Goal: Task Accomplishment & Management: Manage account settings

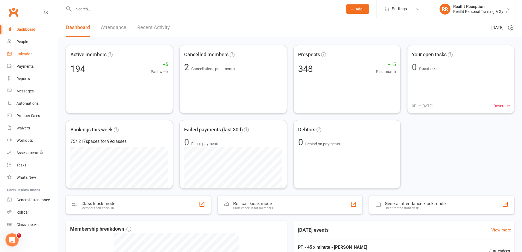
click at [23, 56] on div "Calendar" at bounding box center [23, 54] width 15 height 4
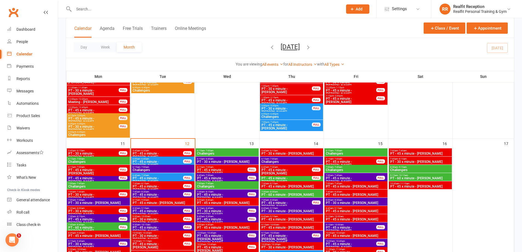
scroll to position [411, 0]
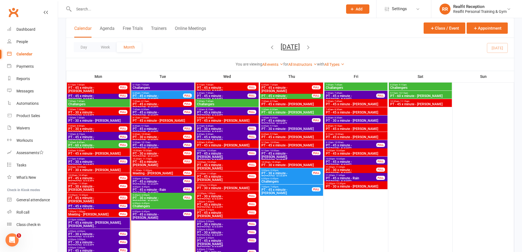
click at [174, 180] on span "PT - 45 x minute - [PERSON_NAME]" at bounding box center [157, 183] width 51 height 7
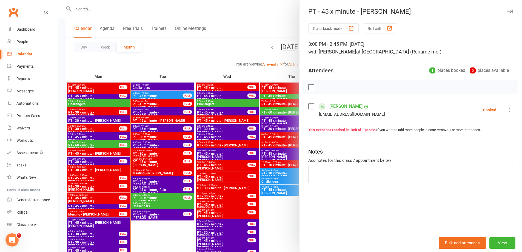
click at [311, 105] on label at bounding box center [310, 106] width 5 height 5
click at [321, 87] on icon "button" at bounding box center [323, 87] width 6 height 6
click at [507, 111] on icon at bounding box center [509, 109] width 5 height 5
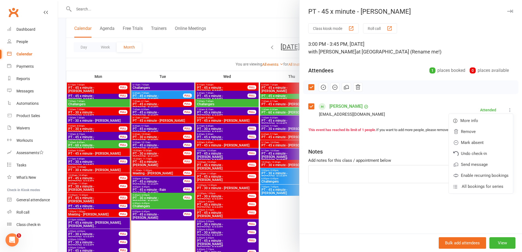
click at [424, 200] on div "Class kiosk mode Roll call 3:00 PM - 3:45 PM, [DATE] with [PERSON_NAME] at [GEO…" at bounding box center [410, 128] width 222 height 210
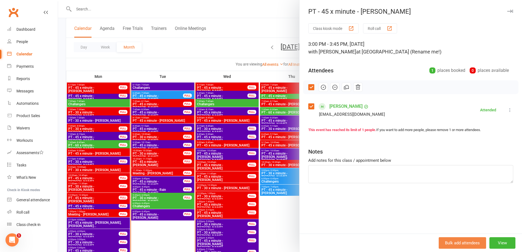
click at [475, 246] on button "Bulk add attendees" at bounding box center [461, 243] width 47 height 12
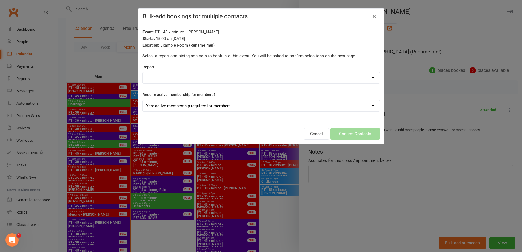
click at [242, 79] on select "Active Trials CWX Support CWX Support 2 Members - Absentee Report (last 30 Days…" at bounding box center [261, 77] width 237 height 11
click at [269, 65] on div "Report Active Trials CWX Support CWX Support 2 Members - Absentee Report (last …" at bounding box center [260, 74] width 237 height 20
click at [235, 82] on select "Active Trials CWX Support CWX Support 2 Members - Absentee Report (last 30 Days…" at bounding box center [261, 77] width 237 height 11
select select "136158"
click at [143, 73] on select "Active Trials CWX Support CWX Support 2 Members - Absentee Report (last 30 Days…" at bounding box center [261, 77] width 237 height 11
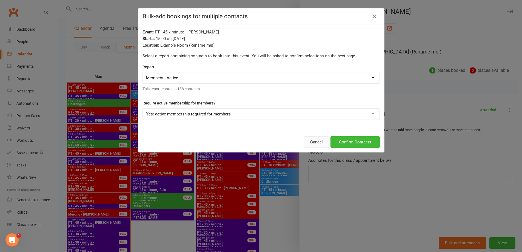
click at [308, 143] on button "Cancel" at bounding box center [316, 142] width 25 height 12
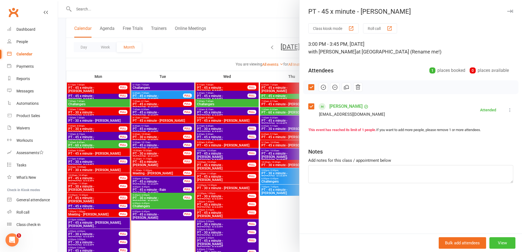
click at [501, 242] on button "View" at bounding box center [502, 243] width 26 height 12
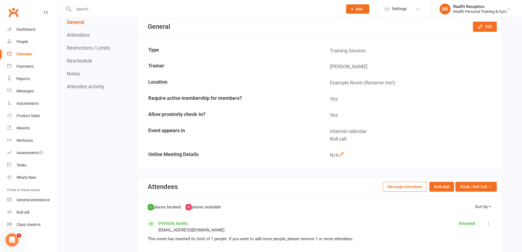
scroll to position [164, 0]
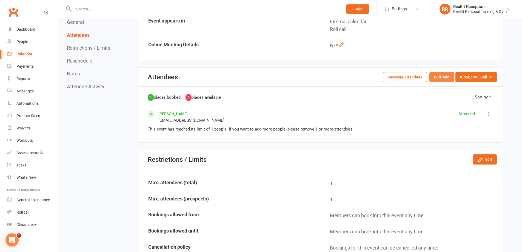
click at [443, 79] on button "Bulk Add" at bounding box center [441, 77] width 25 height 10
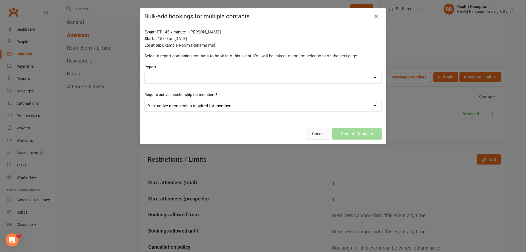
click at [319, 139] on button "Cancel" at bounding box center [318, 134] width 25 height 12
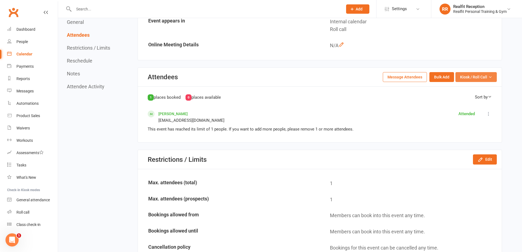
click at [476, 79] on span "Kiosk / Roll Call" at bounding box center [473, 77] width 27 height 6
click at [400, 121] on div "[PERSON_NAME] [EMAIL_ADDRESS][DOMAIN_NAME] Attended Mark absent Undo check-in S…" at bounding box center [320, 116] width 344 height 13
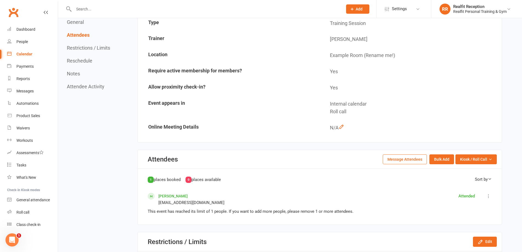
scroll to position [55, 0]
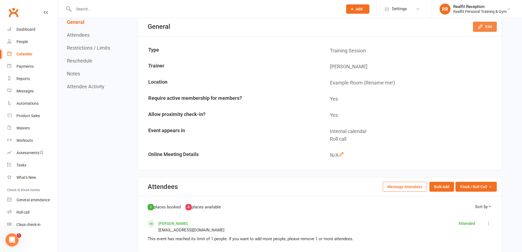
click at [488, 23] on button "Edit" at bounding box center [485, 27] width 24 height 10
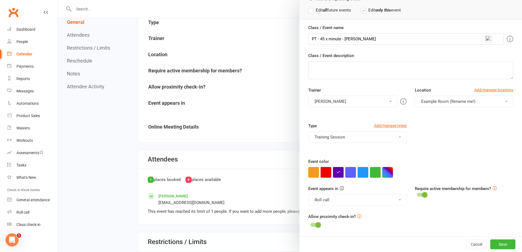
scroll to position [164, 0]
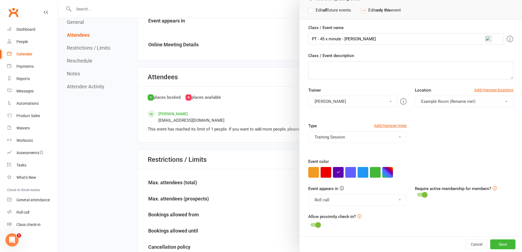
click at [248, 128] on div at bounding box center [290, 126] width 464 height 252
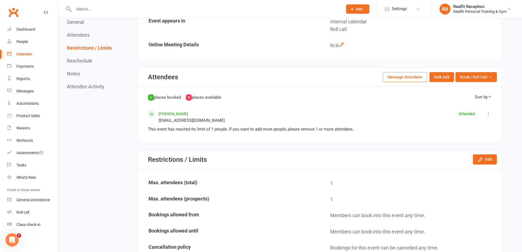
scroll to position [192, 0]
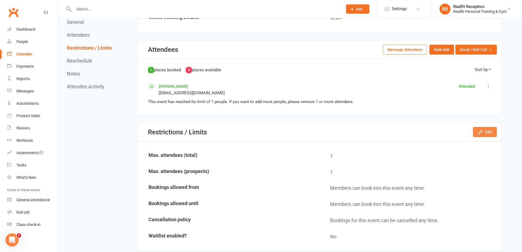
click at [490, 133] on button "Edit" at bounding box center [485, 132] width 24 height 10
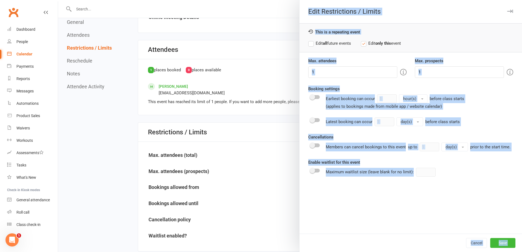
drag, startPoint x: 247, startPoint y: 68, endPoint x: 241, endPoint y: 68, distance: 6.0
click at [480, 103] on div "Earliest booking can occur 1 hour(s) before class starts (applies to bookings m…" at bounding box center [410, 101] width 205 height 15
click at [317, 68] on input "1" at bounding box center [352, 72] width 89 height 12
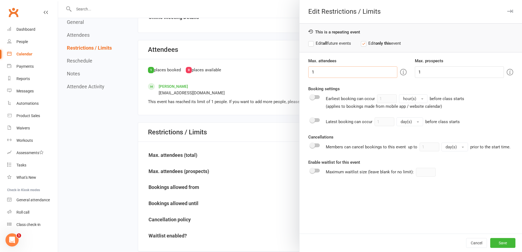
drag, startPoint x: 306, startPoint y: 72, endPoint x: 301, endPoint y: 72, distance: 4.1
click at [301, 72] on div "Max. attendees 1 Max. prospects 1 Booking settings Earliest booking can occur 1…" at bounding box center [410, 146] width 222 height 176
click at [309, 44] on label "Edit all future events" at bounding box center [329, 43] width 43 height 7
type input "2"
click at [497, 243] on button "Save" at bounding box center [502, 243] width 25 height 10
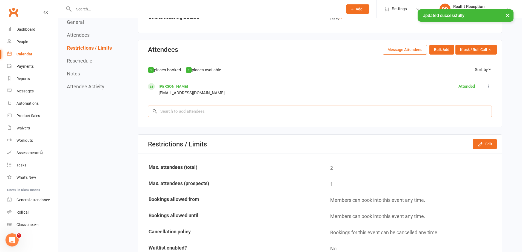
click at [224, 110] on input "search" at bounding box center [320, 111] width 344 height 12
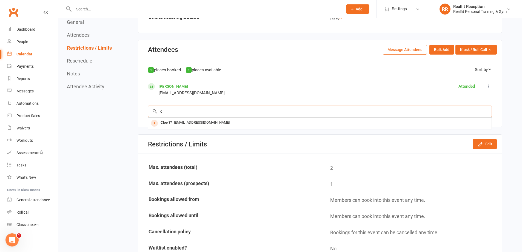
type input "c"
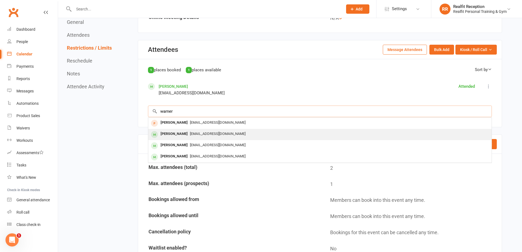
type input "warner"
click at [204, 136] on div "[EMAIL_ADDRESS][DOMAIN_NAME]" at bounding box center [319, 134] width 339 height 8
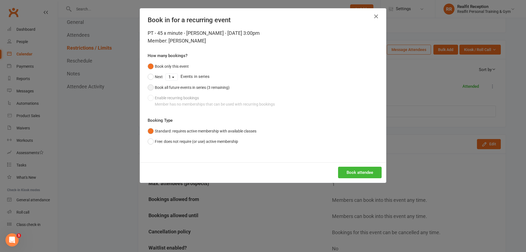
click at [184, 89] on div "Book all future events in series (3 remaining)" at bounding box center [192, 87] width 75 height 6
click at [364, 176] on button "Book attendee" at bounding box center [360, 172] width 44 height 12
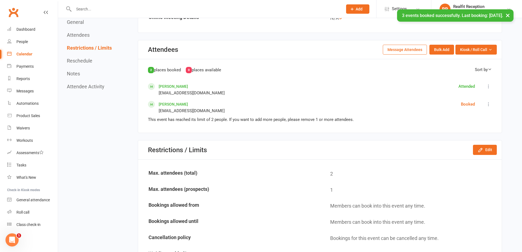
click at [489, 105] on icon at bounding box center [487, 103] width 5 height 5
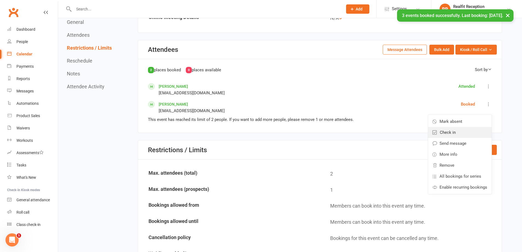
click at [471, 133] on link "Check in" at bounding box center [460, 132] width 64 height 11
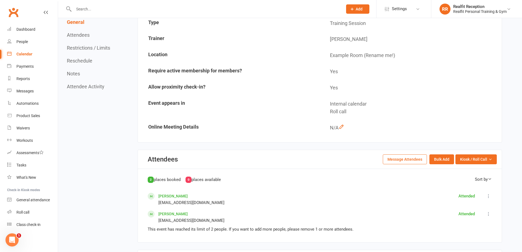
scroll to position [0, 0]
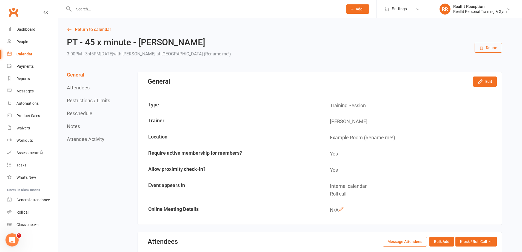
click at [27, 54] on div "Calendar" at bounding box center [24, 54] width 16 height 4
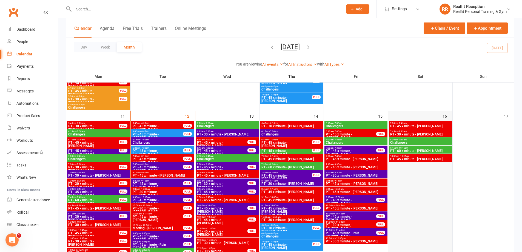
scroll to position [438, 0]
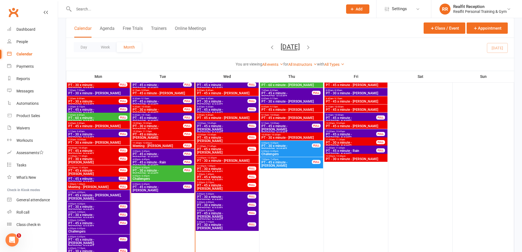
click at [173, 168] on span "5:30pm - 6:00pm" at bounding box center [157, 167] width 51 height 2
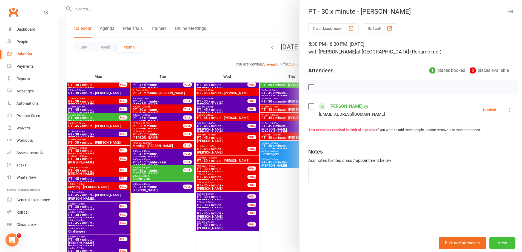
click at [494, 243] on button "View" at bounding box center [502, 243] width 26 height 12
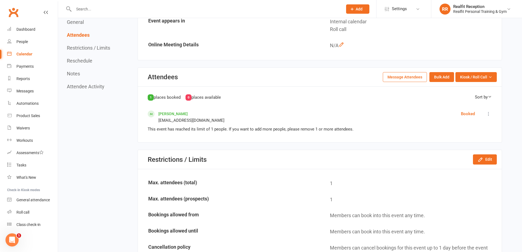
scroll to position [55, 0]
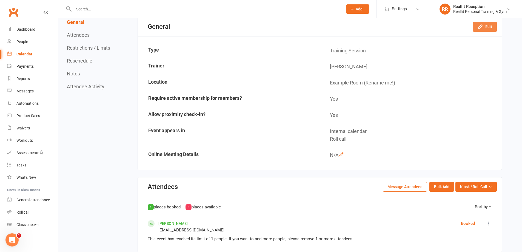
click at [487, 30] on button "Edit" at bounding box center [485, 27] width 24 height 10
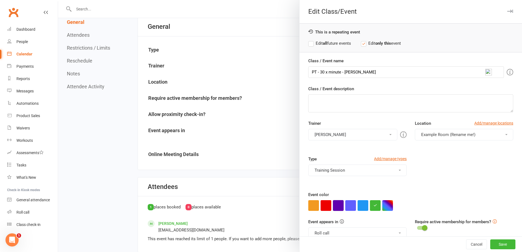
click at [335, 206] on button "button" at bounding box center [338, 205] width 11 height 11
click at [334, 133] on button "[PERSON_NAME]" at bounding box center [352, 135] width 89 height 12
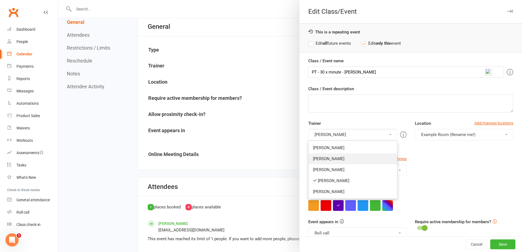
click at [328, 160] on link "[PERSON_NAME]" at bounding box center [352, 158] width 88 height 11
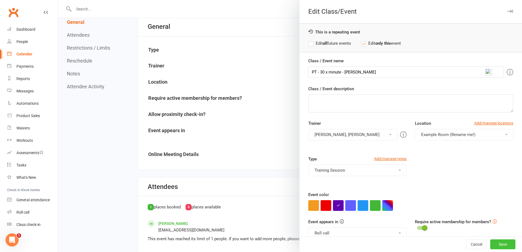
click at [495, 244] on button "Save" at bounding box center [502, 244] width 25 height 10
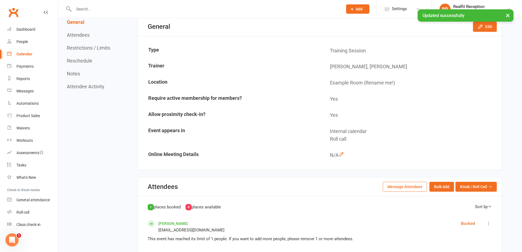
click at [18, 53] on div "Calendar" at bounding box center [24, 54] width 16 height 4
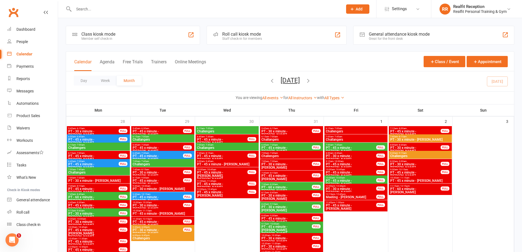
scroll to position [411, 0]
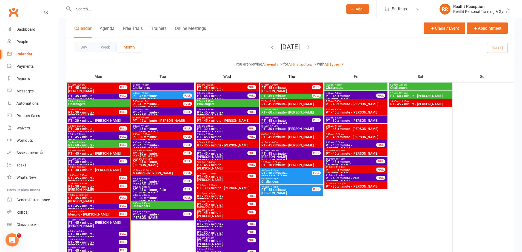
click at [169, 206] on span "Challengers" at bounding box center [162, 205] width 61 height 3
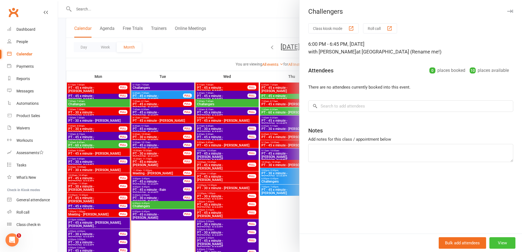
click at [498, 243] on button "View" at bounding box center [502, 243] width 26 height 12
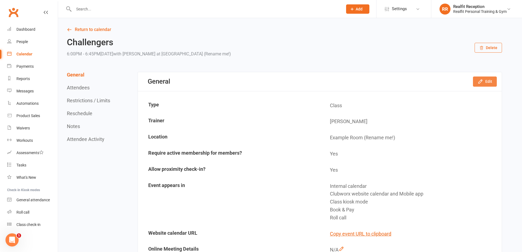
click at [476, 83] on button "Edit" at bounding box center [485, 81] width 24 height 10
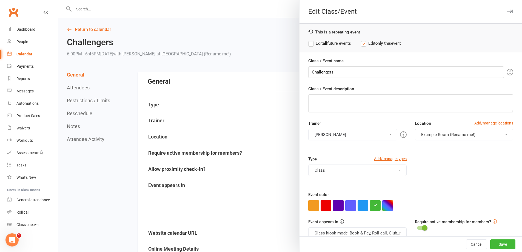
click at [335, 207] on button "button" at bounding box center [338, 205] width 11 height 11
click at [334, 136] on button "[PERSON_NAME]" at bounding box center [352, 135] width 89 height 12
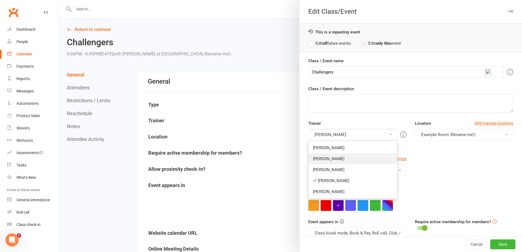
click at [333, 163] on link "[PERSON_NAME]" at bounding box center [352, 158] width 88 height 11
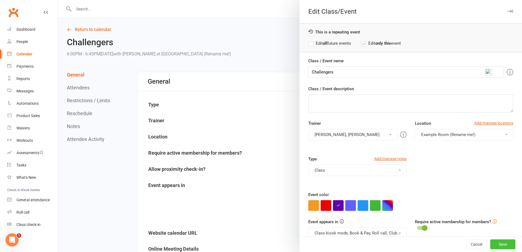
click at [490, 246] on button "Save" at bounding box center [502, 244] width 25 height 10
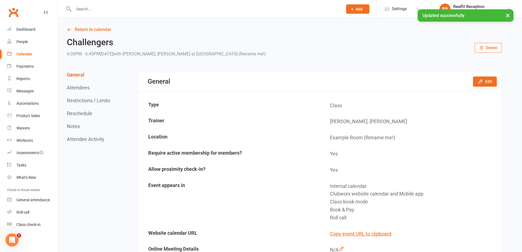
click at [19, 53] on div "Calendar" at bounding box center [24, 54] width 16 height 4
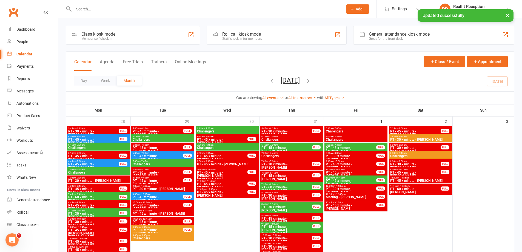
scroll to position [438, 0]
